Goal: Entertainment & Leisure: Consume media (video, audio)

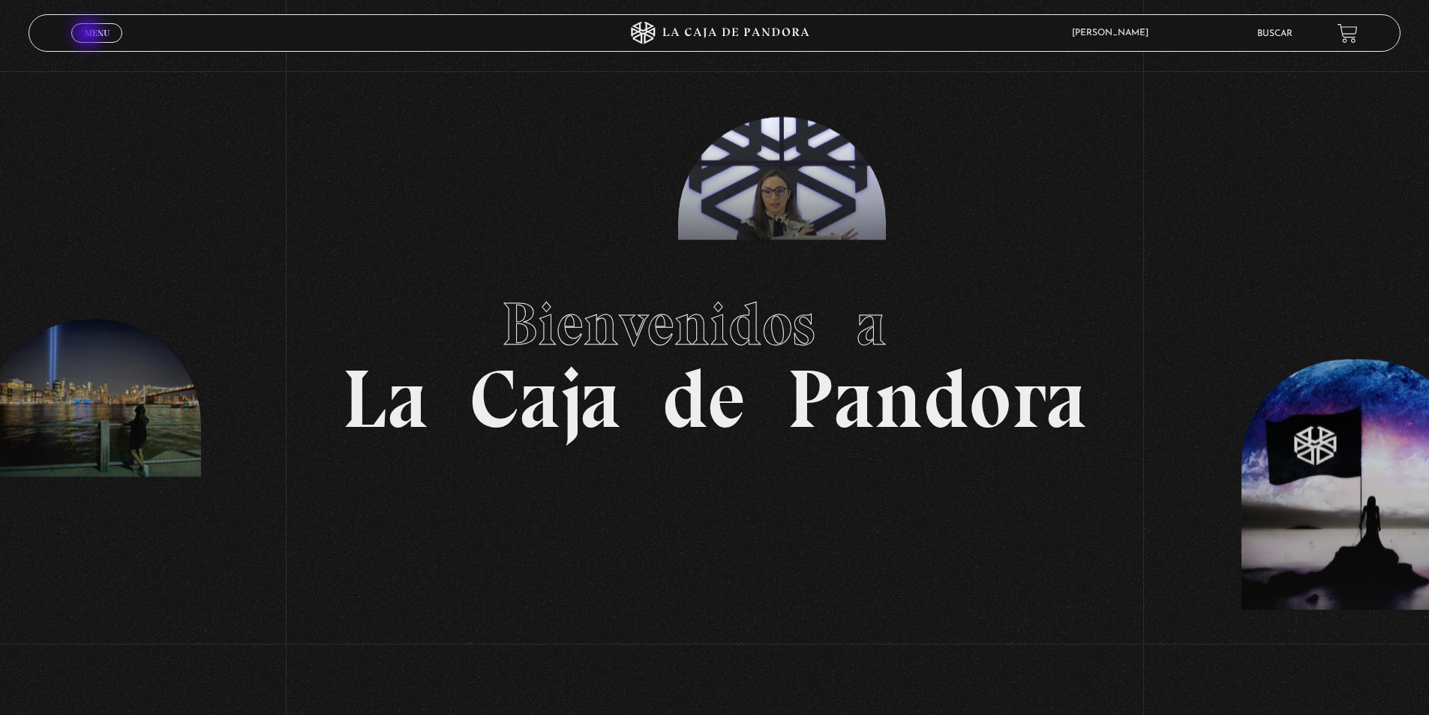
click at [89, 35] on span "Menu" at bounding box center [97, 33] width 25 height 9
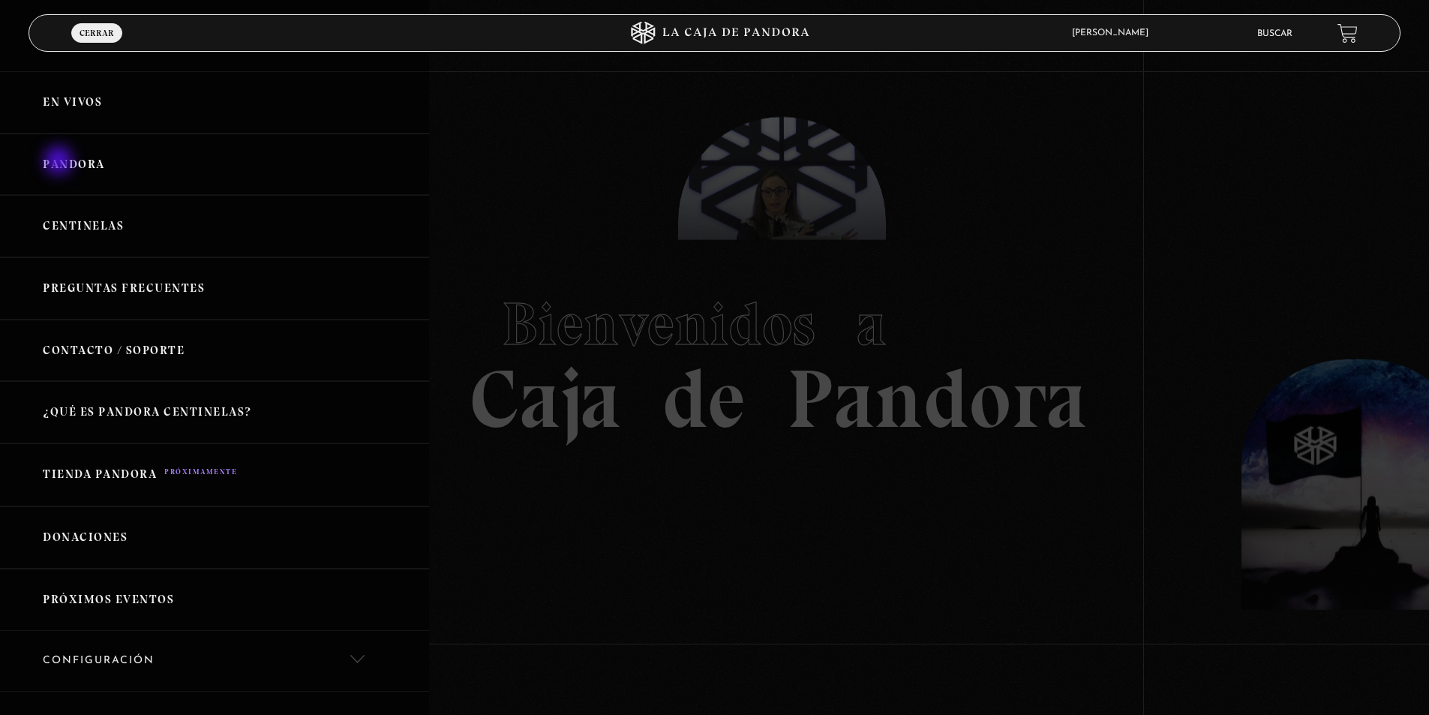
click at [58, 162] on link "Pandora" at bounding box center [214, 165] width 429 height 62
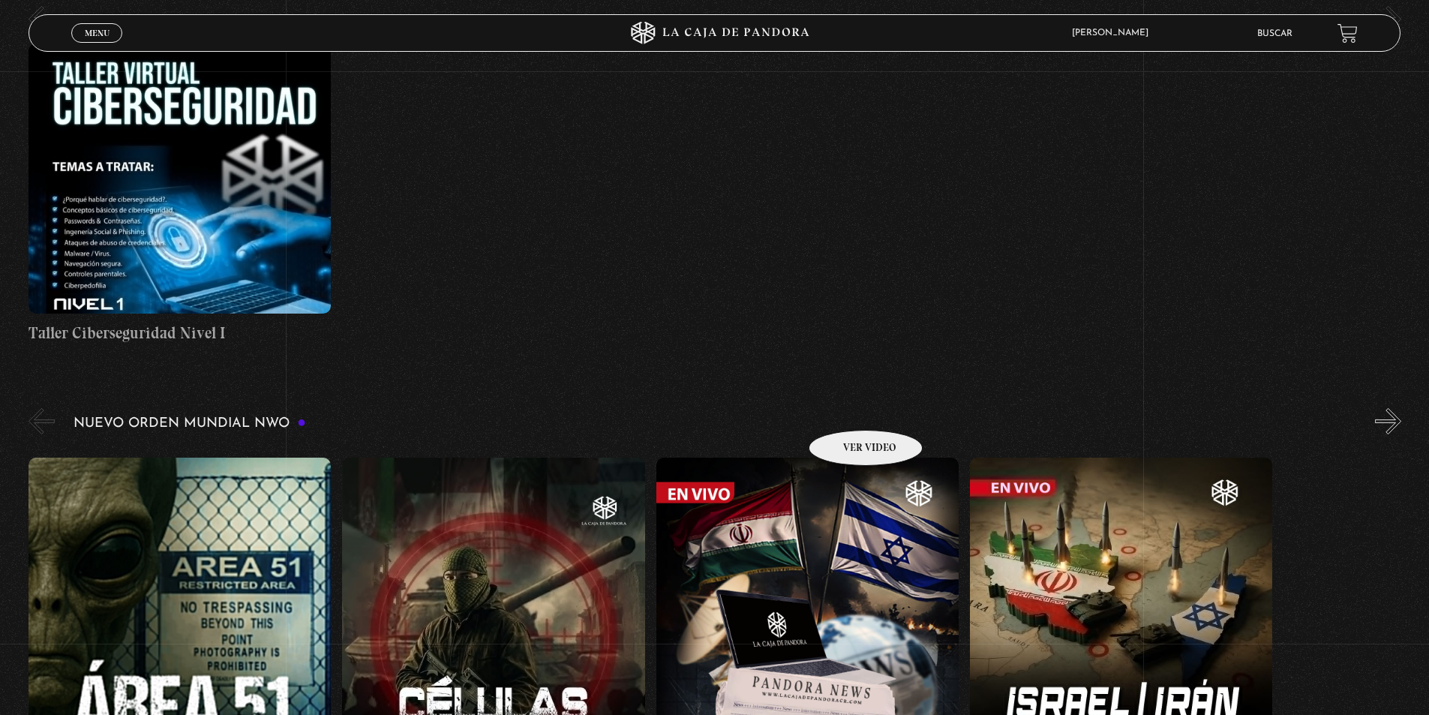
scroll to position [975, 0]
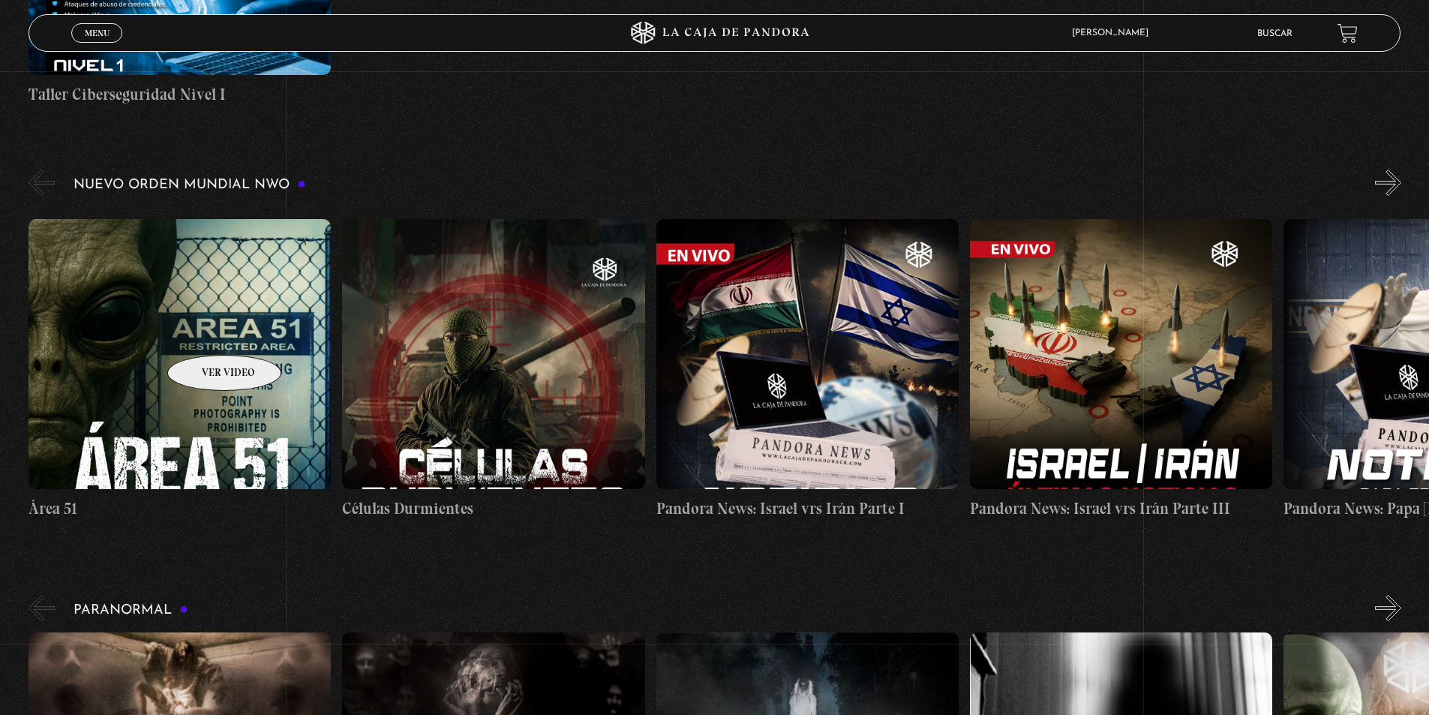
click at [203, 332] on figure at bounding box center [180, 354] width 302 height 270
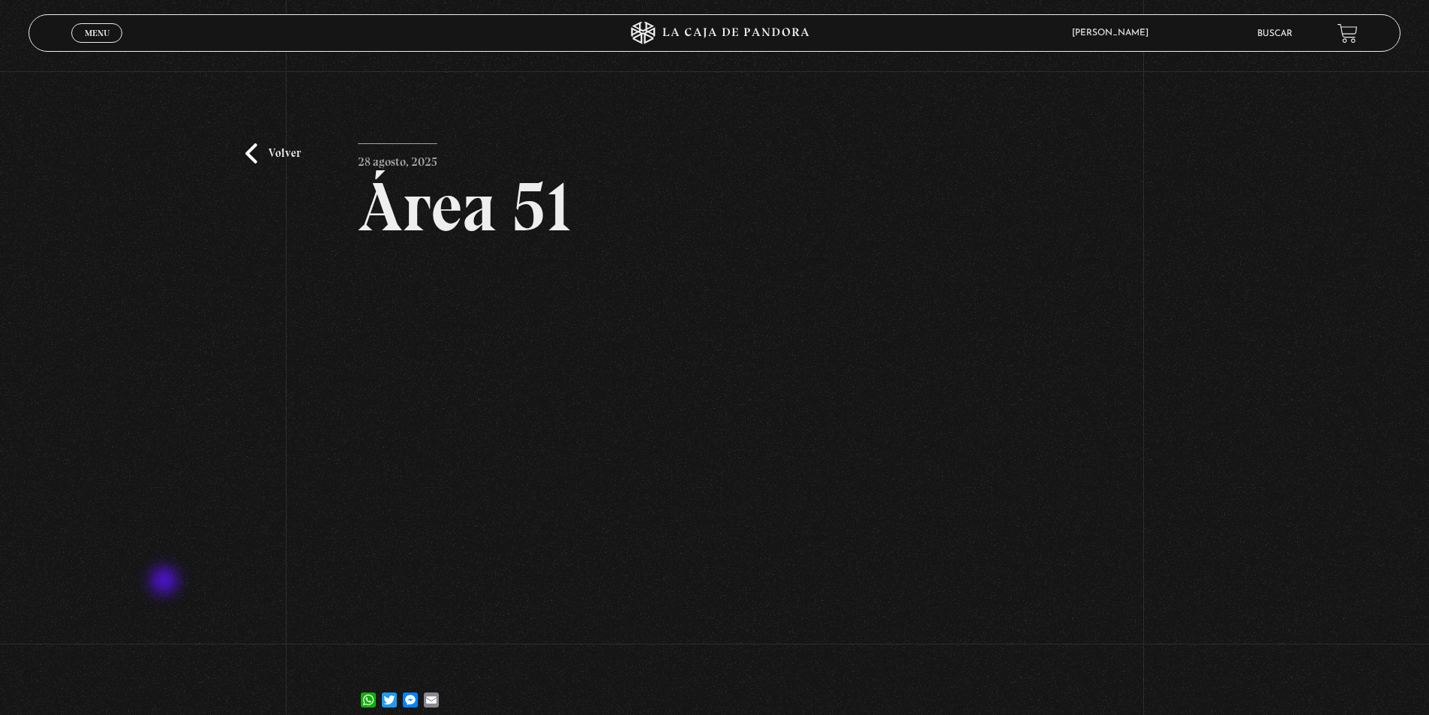
click at [166, 582] on div "Volver 28 agosto, 2025 Área 51 WhatsApp Twitter Messenger Email" at bounding box center [714, 402] width 1429 height 663
